Goal: Find specific page/section: Find specific page/section

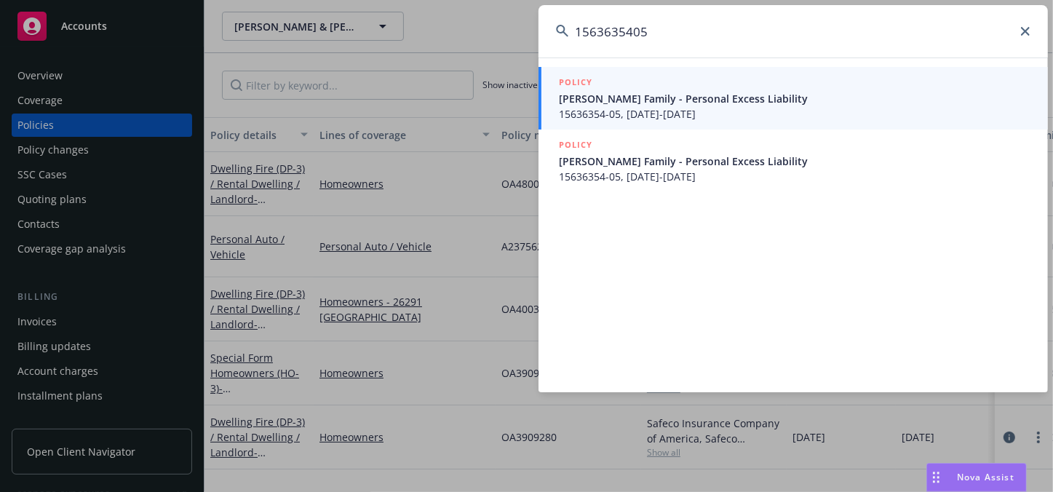
type input "1563635405"
click at [650, 111] on span "15636354-05, [DATE]-[DATE]" at bounding box center [795, 113] width 472 height 15
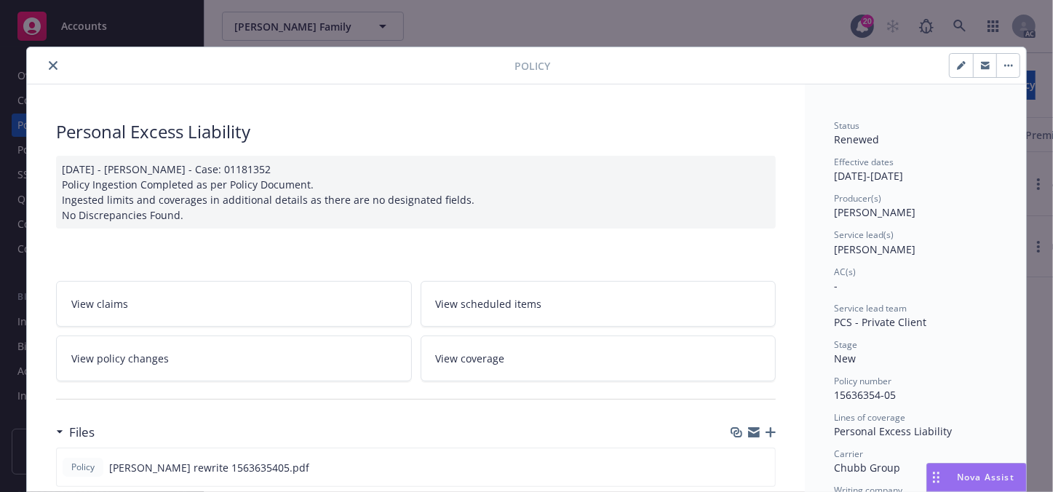
click at [49, 68] on icon "close" at bounding box center [53, 65] width 9 height 9
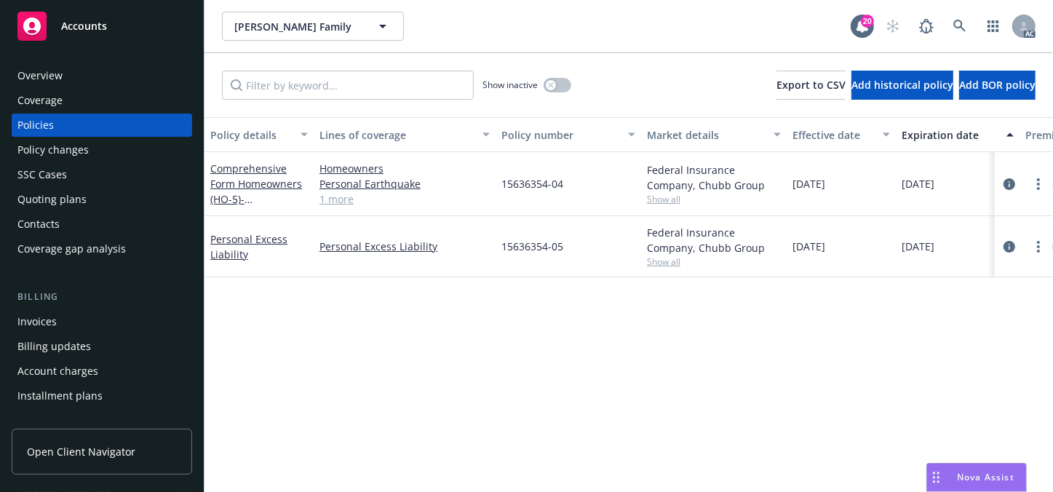
click at [51, 72] on div "Overview" at bounding box center [39, 75] width 45 height 23
